Goal: Find specific page/section: Find specific page/section

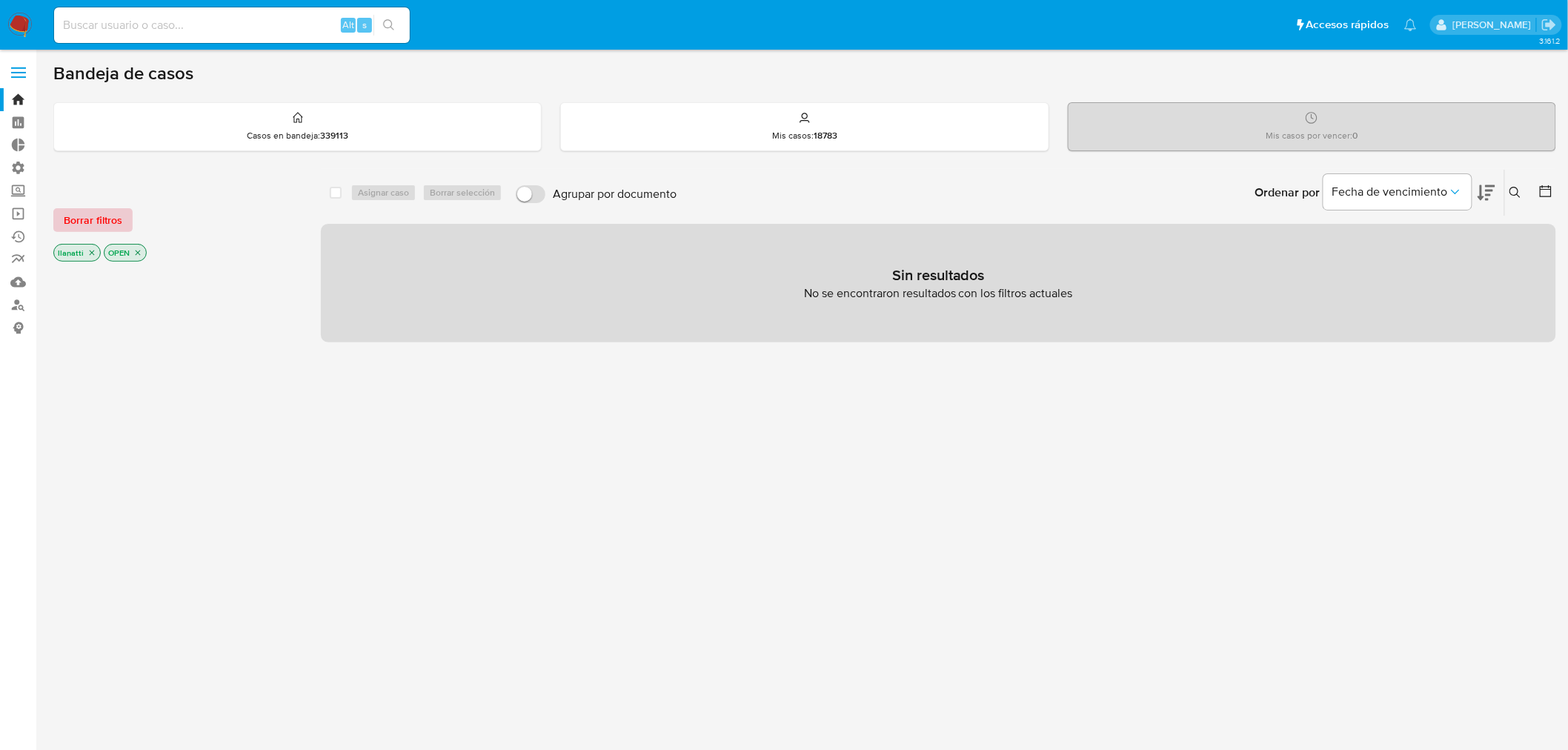
click at [97, 218] on span "Borrar filtros" at bounding box center [93, 220] width 59 height 21
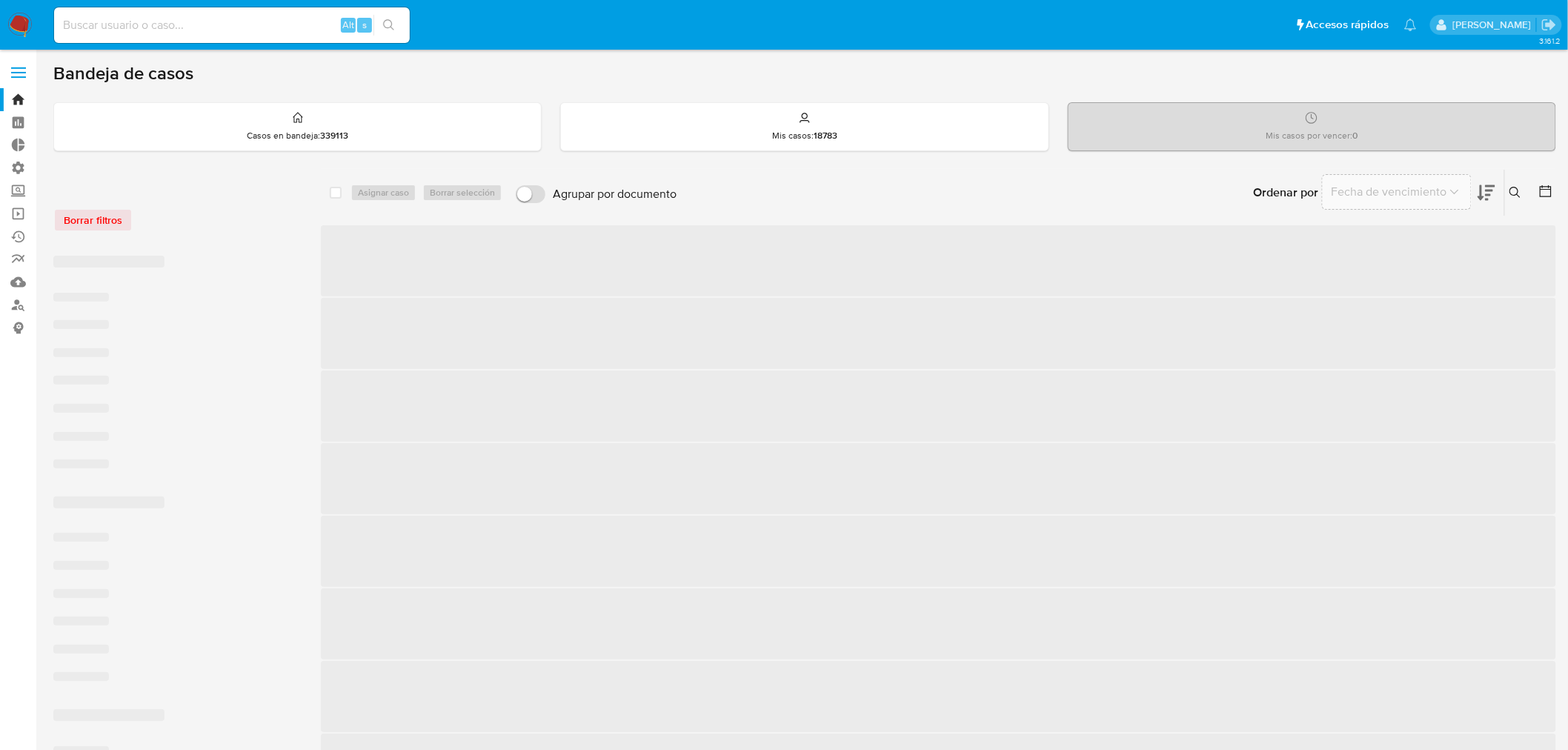
click at [123, 33] on input at bounding box center [232, 25] width 356 height 19
paste input "649582220"
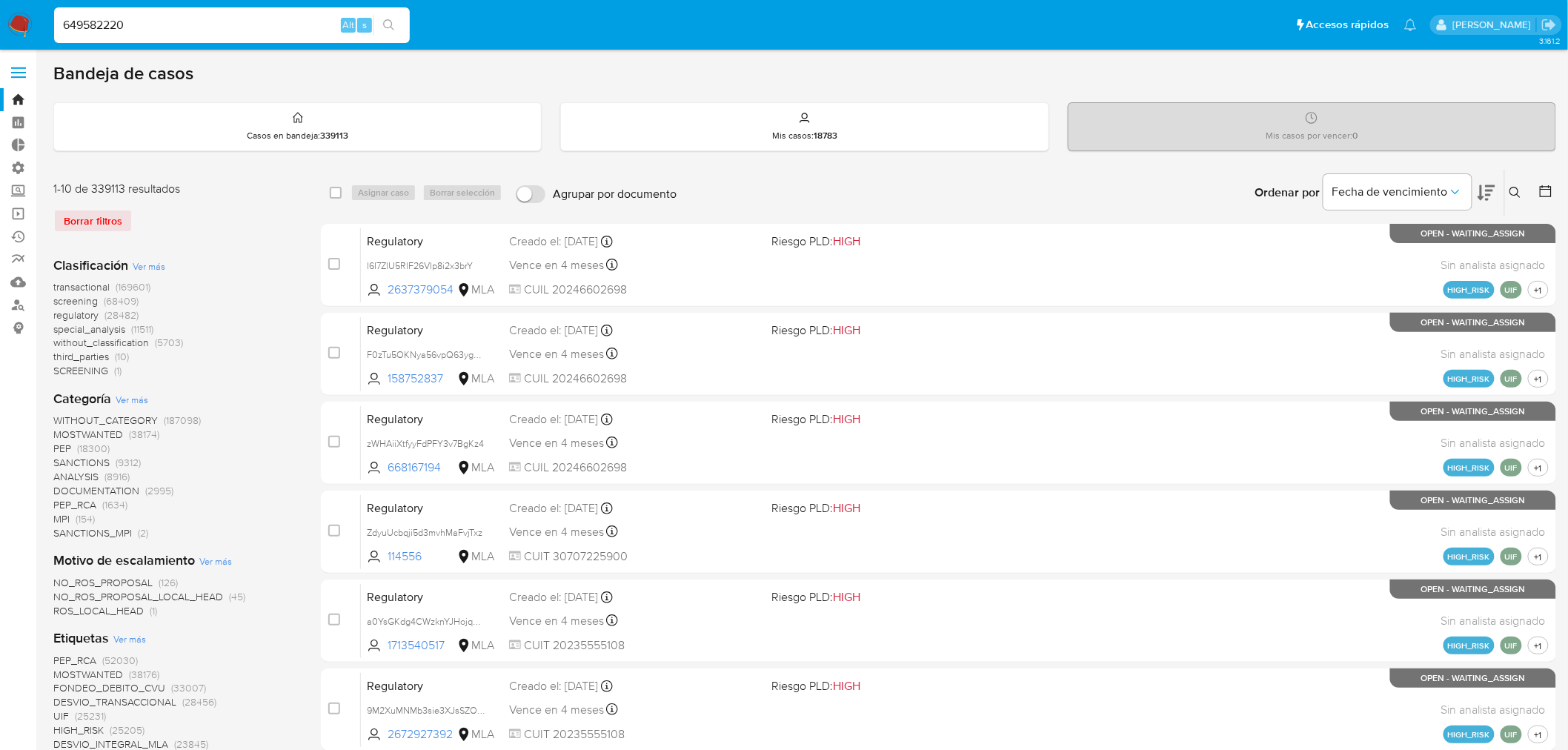
type input "649582220"
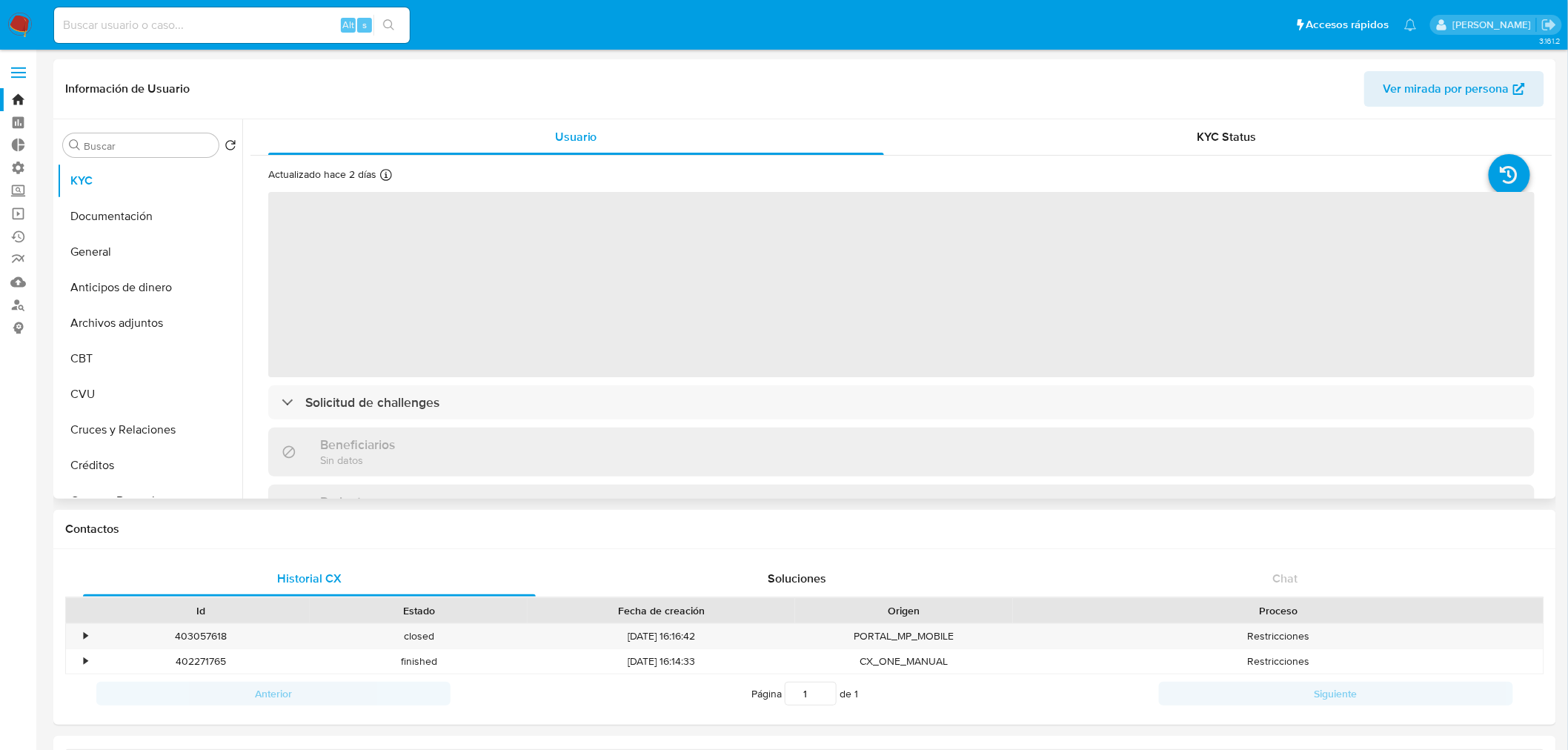
select select "10"
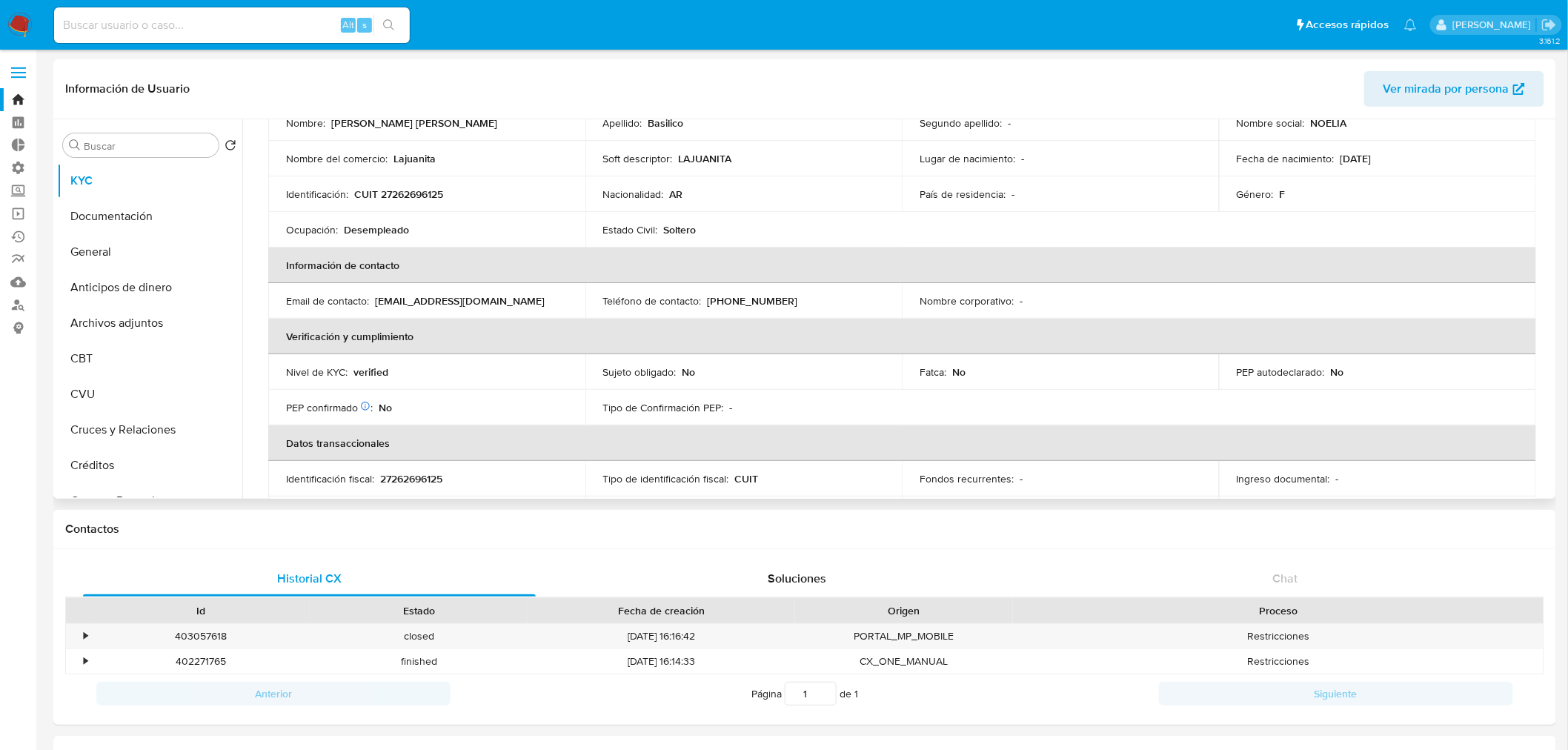
scroll to position [165, 0]
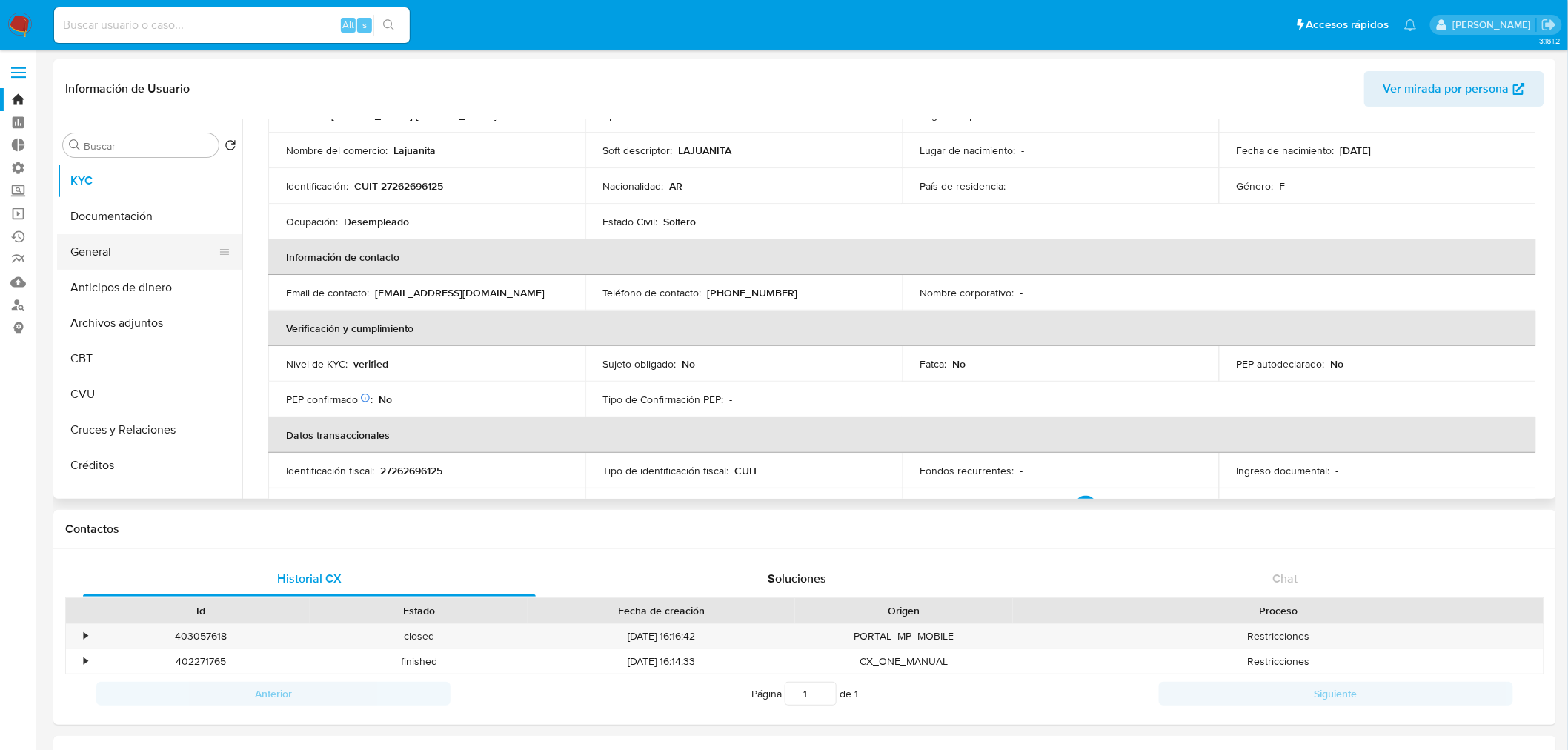
click at [116, 255] on button "General" at bounding box center [143, 252] width 173 height 36
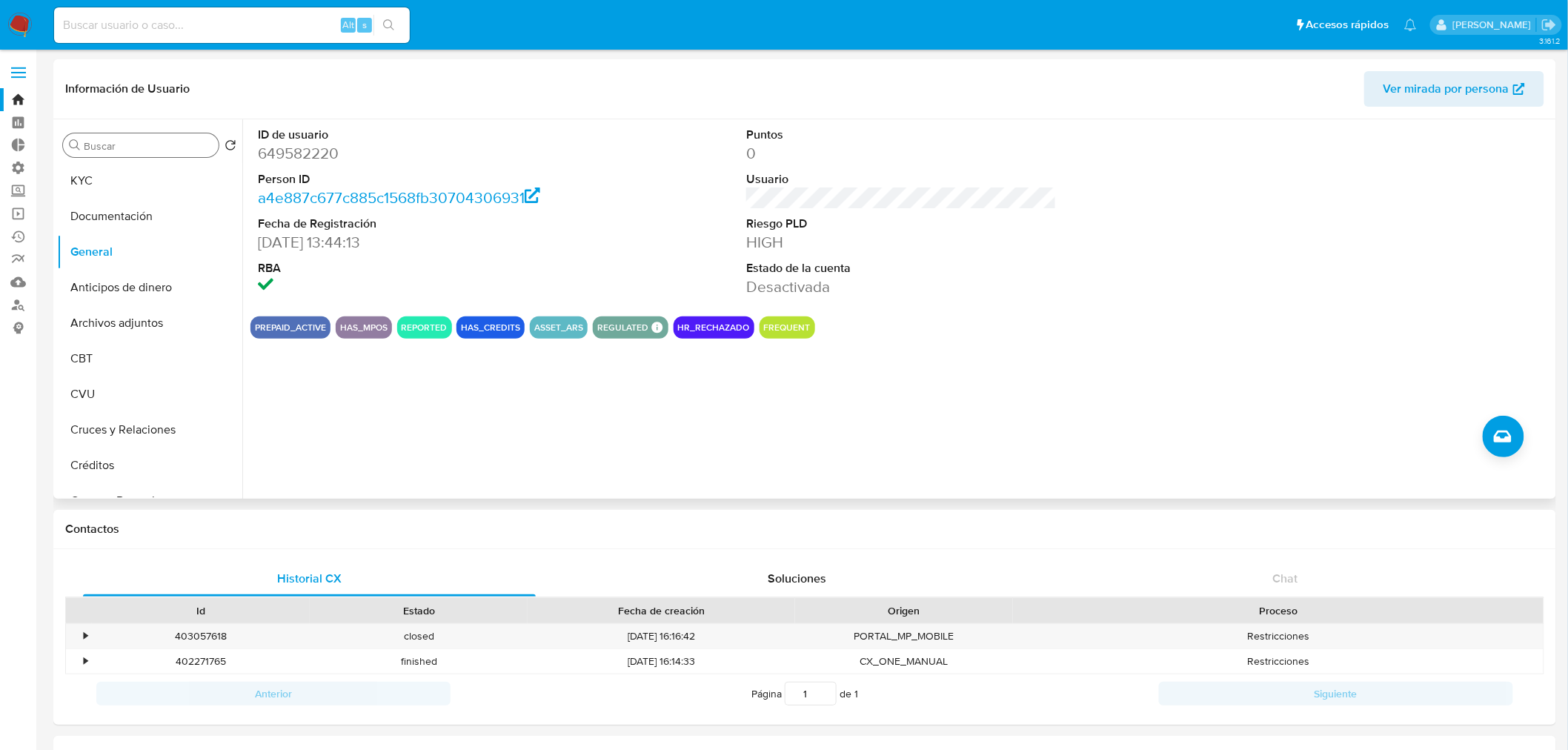
click at [160, 146] on input "Buscar" at bounding box center [149, 146] width 129 height 13
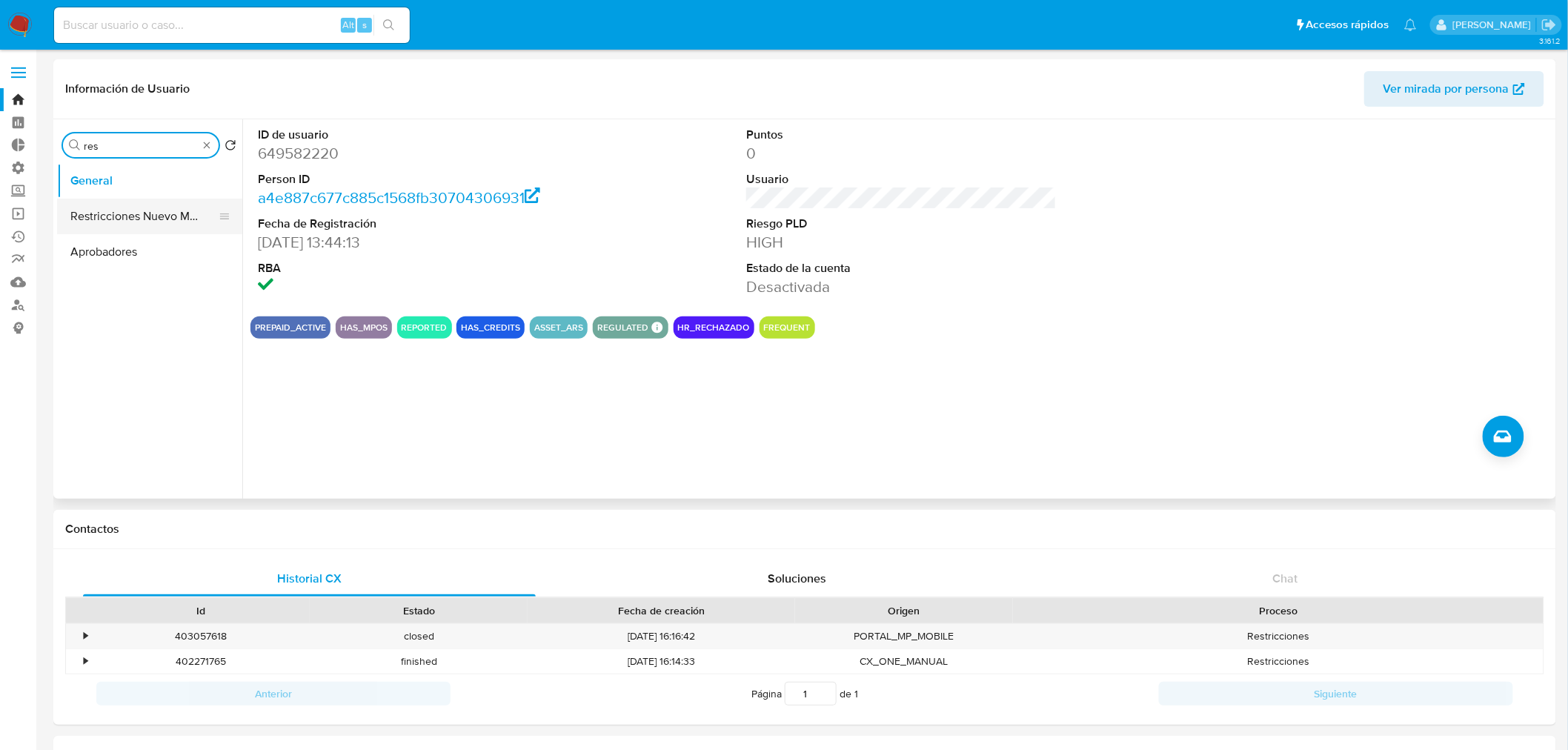
type input "res"
click at [128, 218] on button "Restricciones Nuevo Mundo" at bounding box center [143, 217] width 173 height 36
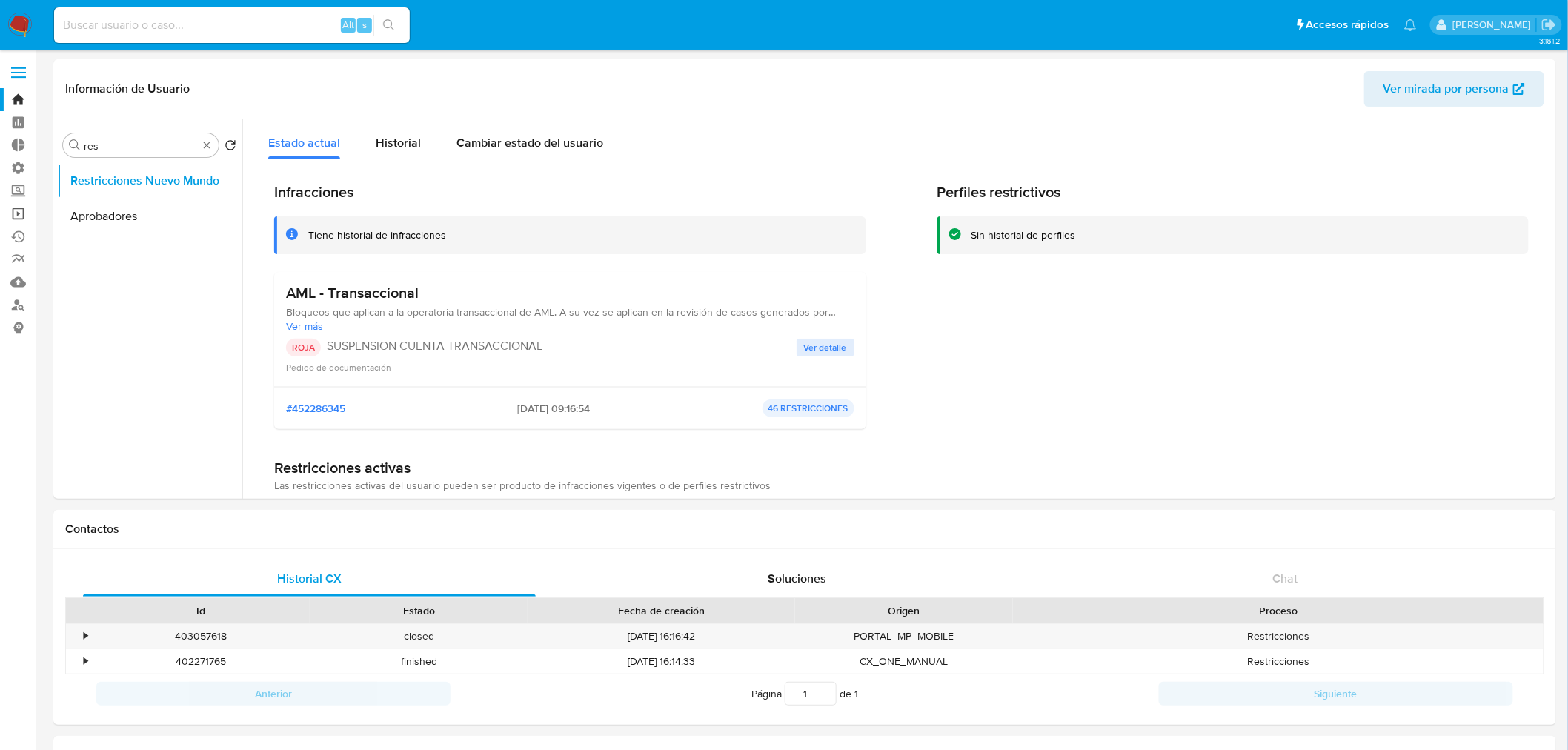
click at [15, 217] on link "Operaciones masivas" at bounding box center [88, 214] width 176 height 23
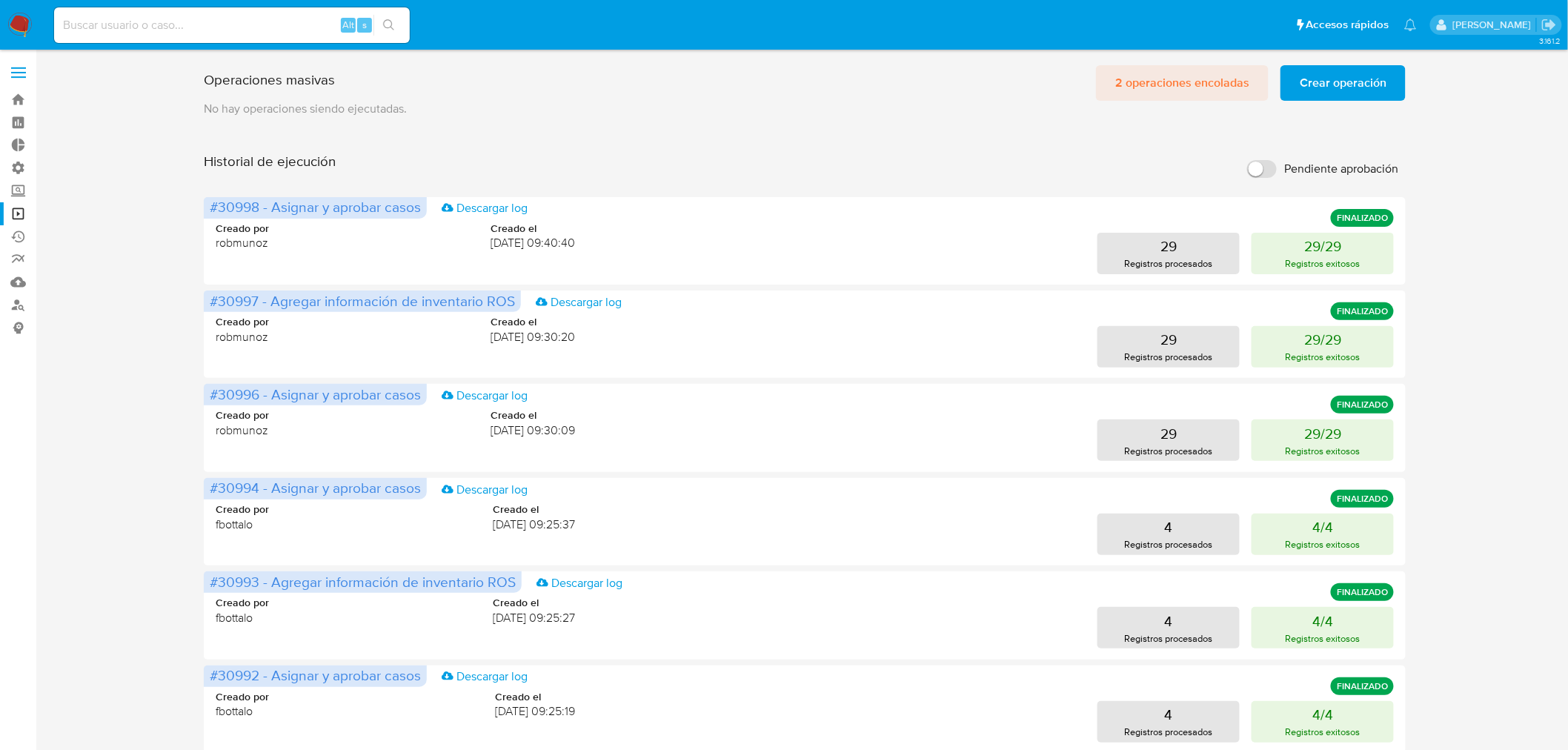
click at [1140, 85] on span "2 operaciones encoladas" at bounding box center [1183, 82] width 134 height 32
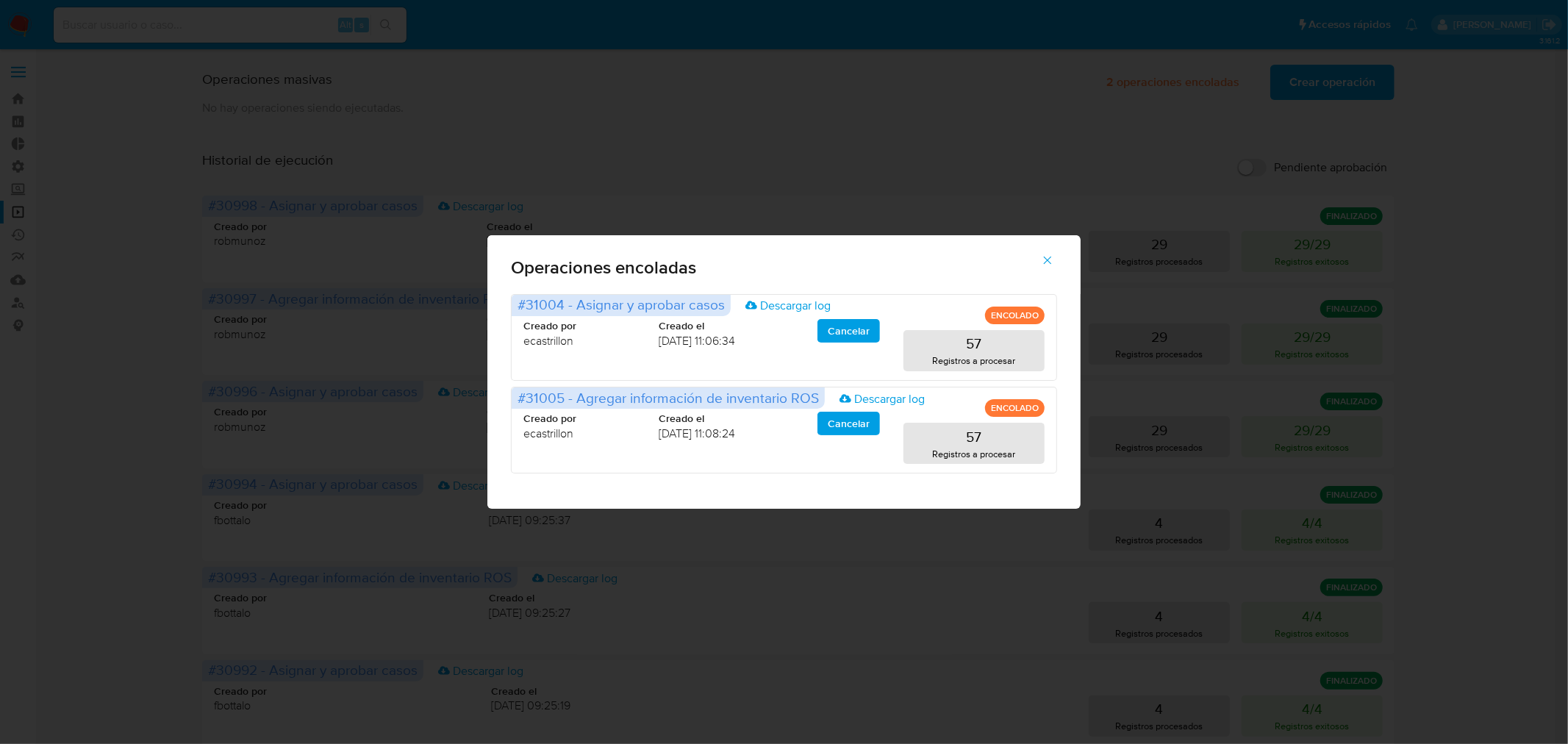
click at [1046, 261] on icon "button" at bounding box center [1047, 260] width 8 height 8
